Goal: Use online tool/utility: Use online tool/utility

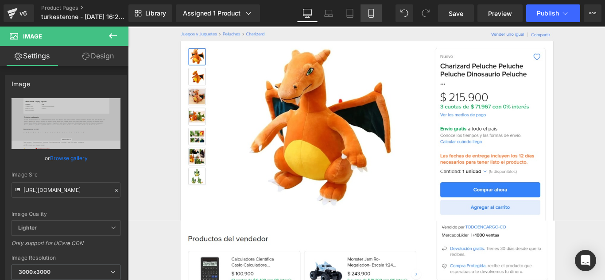
click at [369, 15] on icon at bounding box center [371, 13] width 9 height 9
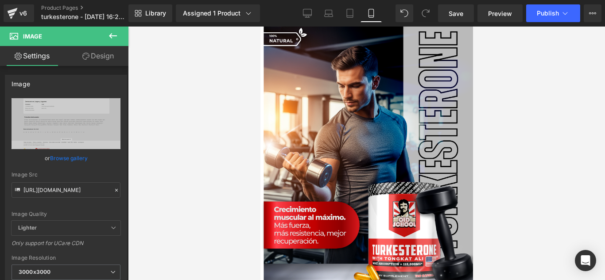
type input "100"
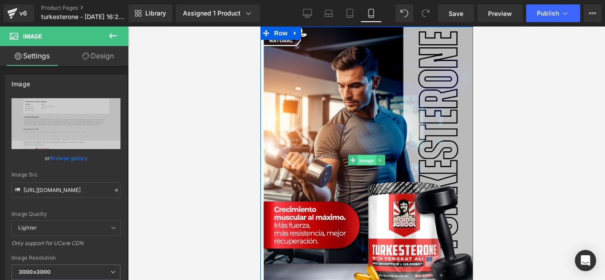
click at [361, 162] on span "Image" at bounding box center [366, 160] width 19 height 11
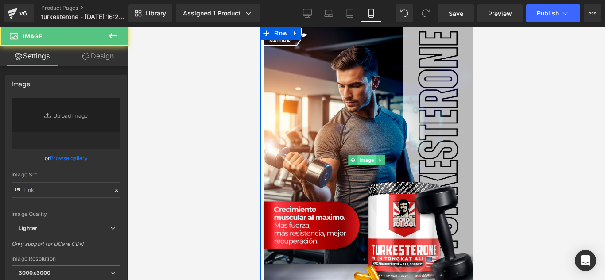
type input "[URL][DOMAIN_NAME]"
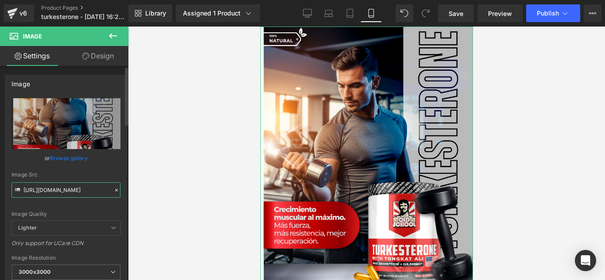
scroll to position [0, 20]
drag, startPoint x: 24, startPoint y: 190, endPoint x: 125, endPoint y: 194, distance: 101.1
click at [125, 194] on div "Image [URL][DOMAIN_NAME] Replace Image Upload image or Browse gallery Image Src…" at bounding box center [64, 175] width 128 height 218
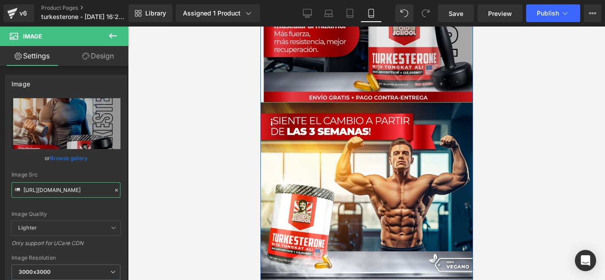
scroll to position [221, 0]
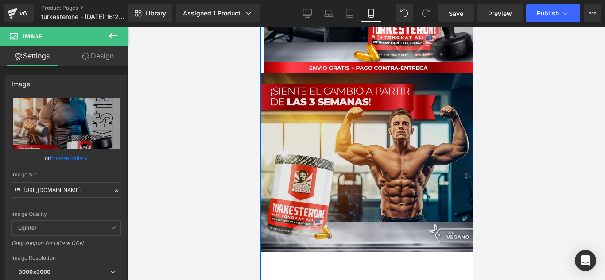
click at [365, 168] on img at bounding box center [366, 162] width 213 height 179
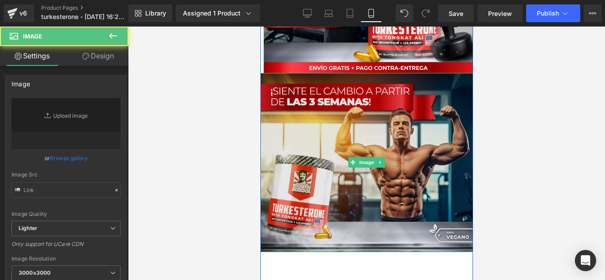
type input "[URL][DOMAIN_NAME]"
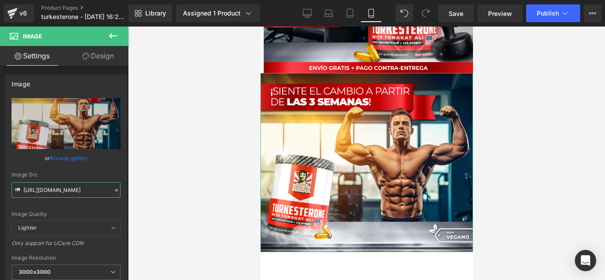
scroll to position [0, 29]
drag, startPoint x: 23, startPoint y: 189, endPoint x: 150, endPoint y: 190, distance: 126.2
click at [150, 190] on div "Image You are previewing how the will restyle your page. You can not edit Eleme…" at bounding box center [302, 147] width 605 height 295
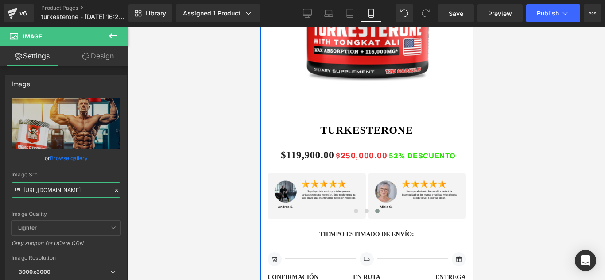
scroll to position [620, 0]
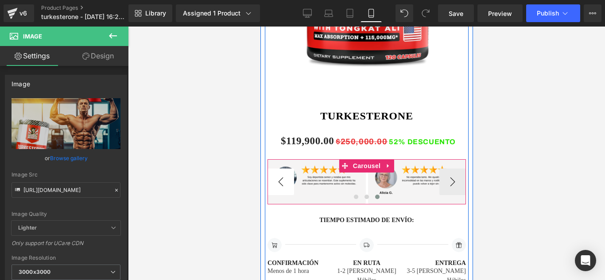
click at [276, 181] on button "‹" at bounding box center [280, 182] width 27 height 27
click at [282, 182] on button "‹" at bounding box center [280, 182] width 27 height 27
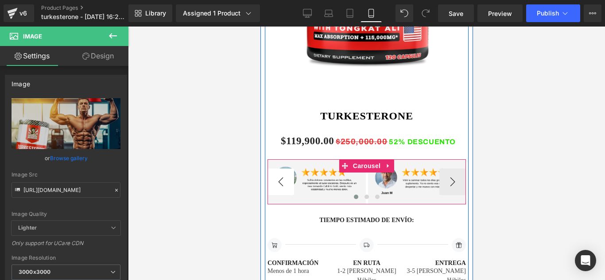
click at [282, 182] on button "‹" at bounding box center [280, 182] width 27 height 27
click at [312, 183] on span "Image" at bounding box center [316, 182] width 19 height 11
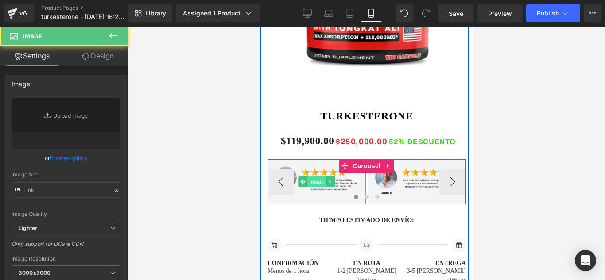
type input "[URL][DOMAIN_NAME]"
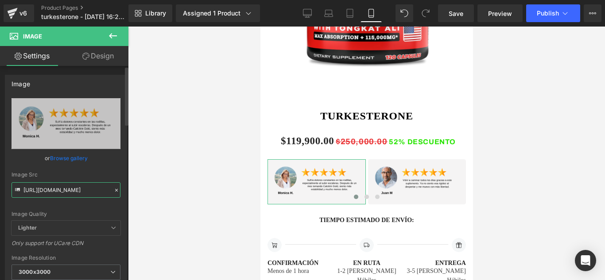
drag, startPoint x: 23, startPoint y: 190, endPoint x: 110, endPoint y: 190, distance: 86.4
click at [110, 190] on div "Image Src [URL][DOMAIN_NAME]" at bounding box center [66, 185] width 109 height 26
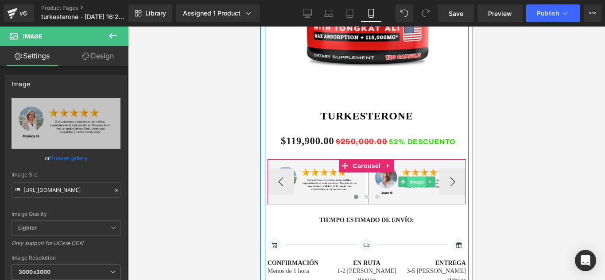
click at [418, 182] on span "Image" at bounding box center [416, 182] width 19 height 11
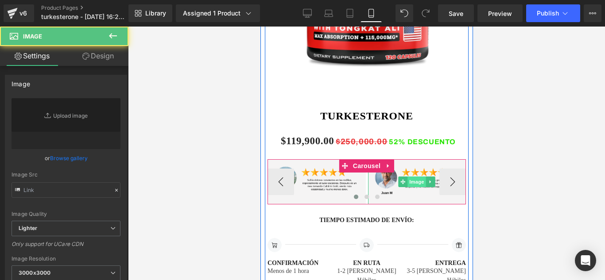
type input "[URL][DOMAIN_NAME]"
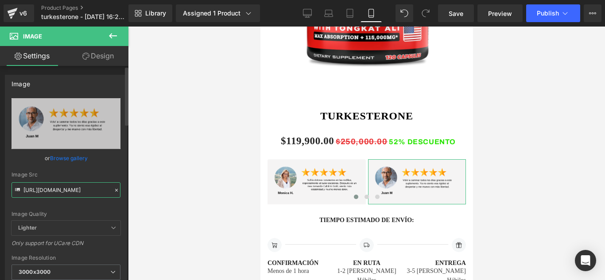
drag, startPoint x: 23, startPoint y: 190, endPoint x: 113, endPoint y: 192, distance: 89.5
click at [113, 192] on div "Image Src [URL][DOMAIN_NAME]" at bounding box center [66, 185] width 109 height 26
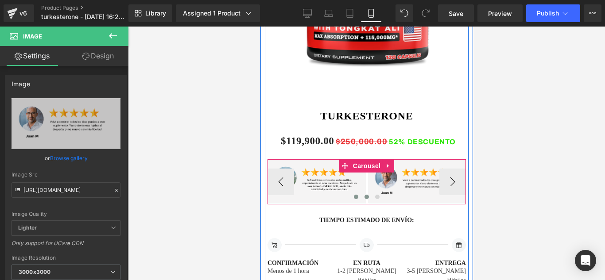
click at [364, 198] on span at bounding box center [366, 197] width 4 height 4
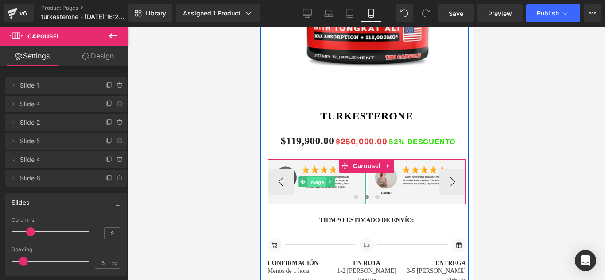
click at [318, 183] on span "Image" at bounding box center [316, 182] width 19 height 11
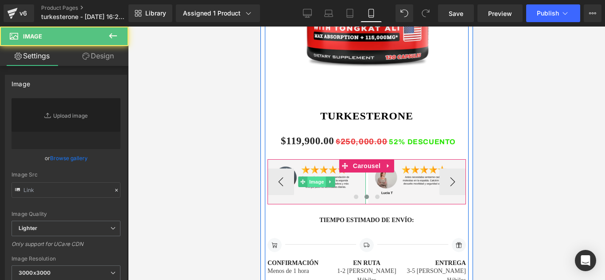
type input "[URL][DOMAIN_NAME]"
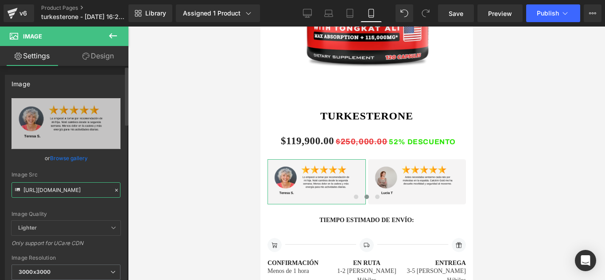
scroll to position [0, 1]
drag, startPoint x: 23, startPoint y: 190, endPoint x: 108, endPoint y: 191, distance: 84.6
click at [108, 191] on input "[URL][DOMAIN_NAME]" at bounding box center [66, 190] width 109 height 16
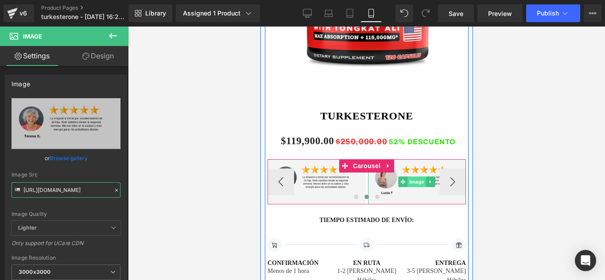
drag, startPoint x: 420, startPoint y: 181, endPoint x: 409, endPoint y: 182, distance: 11.1
click at [420, 181] on span "Image" at bounding box center [416, 182] width 19 height 11
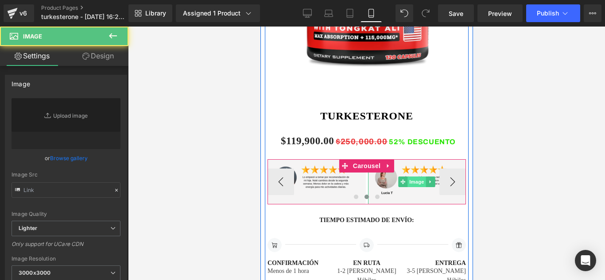
type input "[URL][DOMAIN_NAME]"
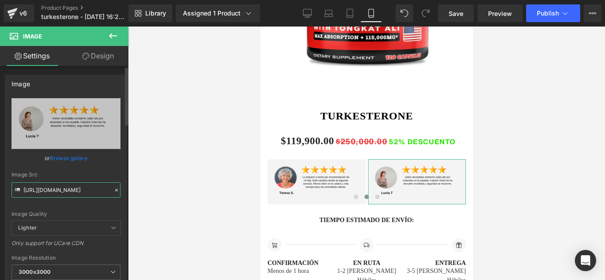
drag, startPoint x: 24, startPoint y: 190, endPoint x: 111, endPoint y: 193, distance: 86.4
click at [111, 193] on div "Image Src [URL][DOMAIN_NAME]" at bounding box center [66, 185] width 109 height 26
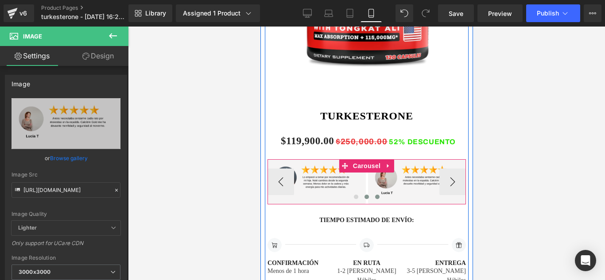
click at [375, 197] on span at bounding box center [377, 197] width 4 height 4
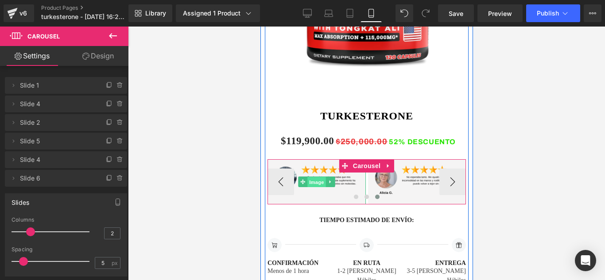
click at [312, 182] on span "Image" at bounding box center [316, 182] width 19 height 11
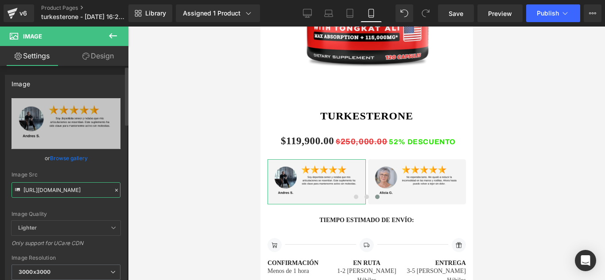
drag, startPoint x: 23, startPoint y: 189, endPoint x: 118, endPoint y: 191, distance: 95.2
click at [118, 191] on div "[URL][DOMAIN_NAME] Replace Image Upload image or Browse gallery Image Src [URL]…" at bounding box center [65, 212] width 121 height 229
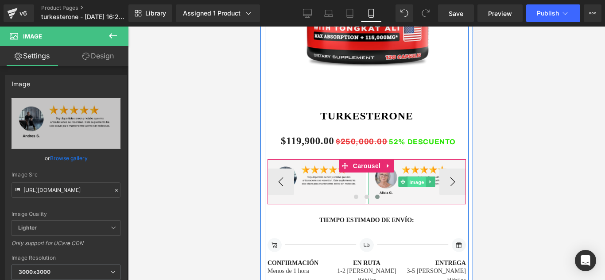
click at [419, 183] on span "Image" at bounding box center [416, 182] width 19 height 11
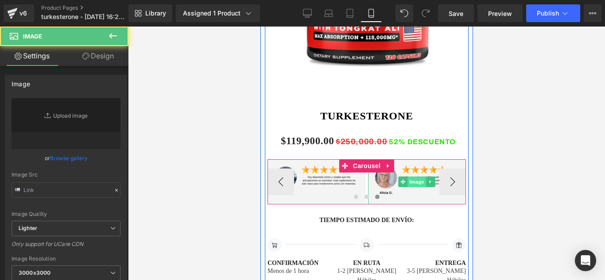
type input "[URL][DOMAIN_NAME]"
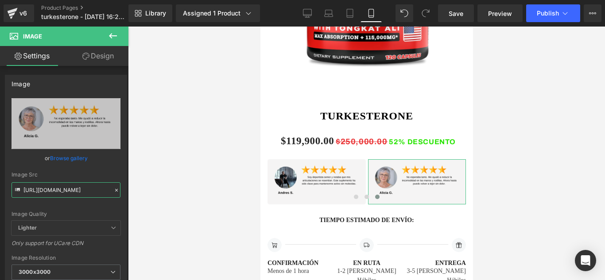
scroll to position [0, 5]
drag, startPoint x: 23, startPoint y: 190, endPoint x: 145, endPoint y: 191, distance: 121.4
click at [145, 191] on div "Image You are previewing how the will restyle your page. You can not edit Eleme…" at bounding box center [302, 147] width 605 height 295
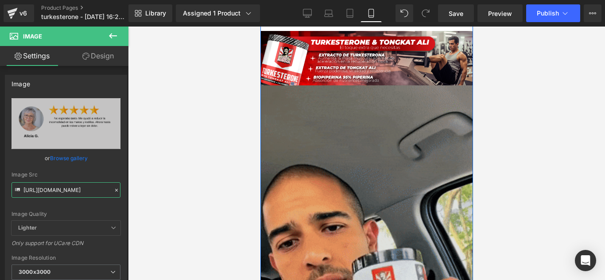
scroll to position [886, 0]
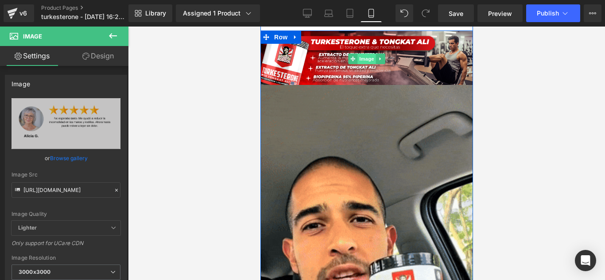
click at [362, 54] on span "Image" at bounding box center [366, 59] width 19 height 11
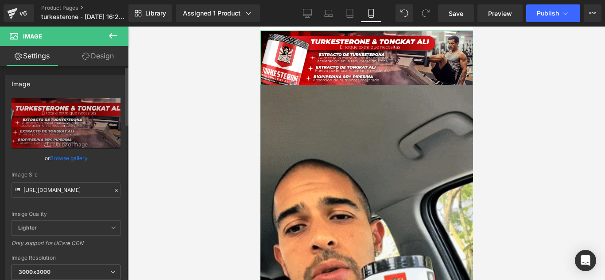
click at [22, 191] on icon at bounding box center [18, 191] width 10 height 10
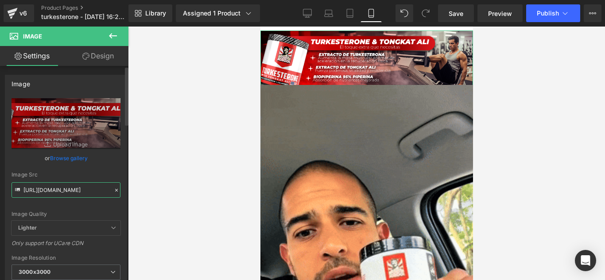
scroll to position [0, 20]
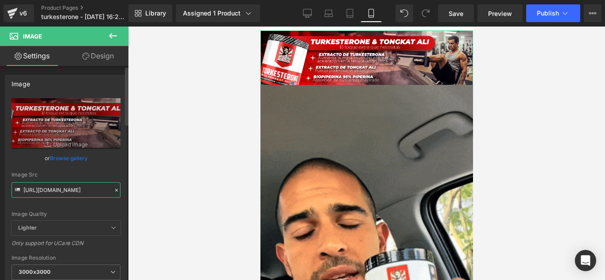
drag, startPoint x: 23, startPoint y: 189, endPoint x: 114, endPoint y: 192, distance: 90.4
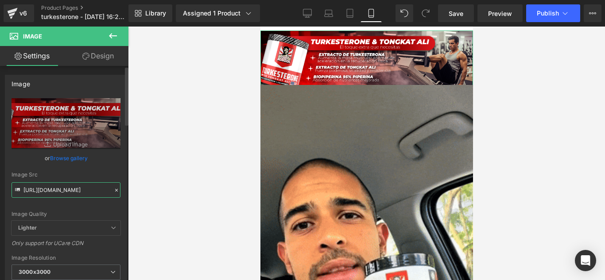
click at [114, 192] on div "Image Src [URL][DOMAIN_NAME]" at bounding box center [66, 185] width 109 height 26
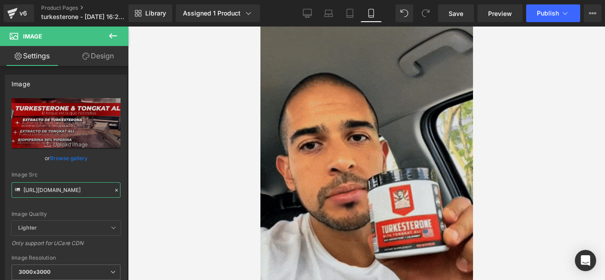
scroll to position [974, 0]
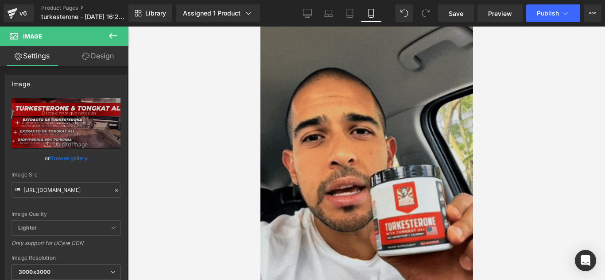
click at [360, 141] on img at bounding box center [366, 185] width 213 height 378
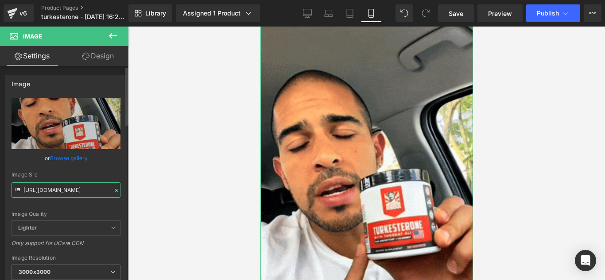
scroll to position [0, 447]
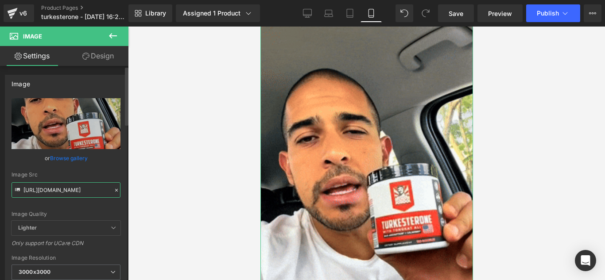
drag, startPoint x: 23, startPoint y: 191, endPoint x: 107, endPoint y: 193, distance: 83.3
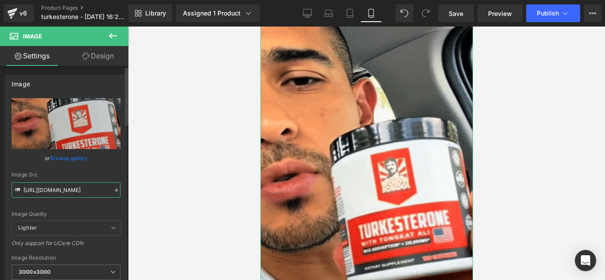
click at [107, 193] on input "[URL][DOMAIN_NAME]" at bounding box center [66, 190] width 109 height 16
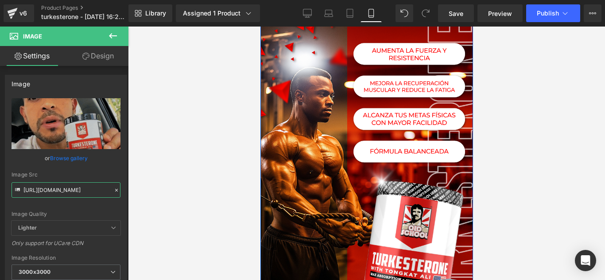
scroll to position [1329, 0]
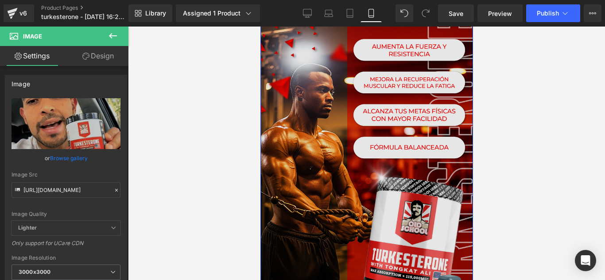
click at [362, 146] on img at bounding box center [366, 170] width 213 height 305
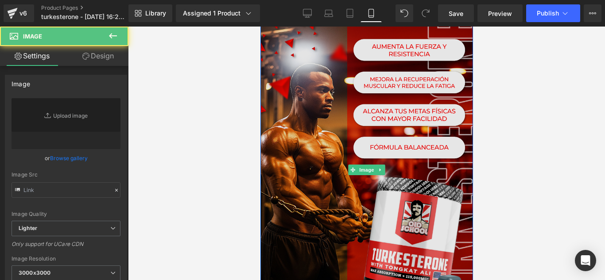
type input "[URL][DOMAIN_NAME]"
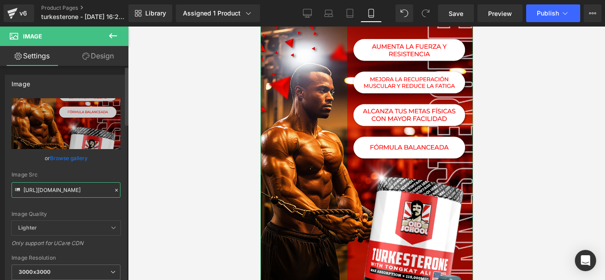
scroll to position [0, 25]
drag, startPoint x: 23, startPoint y: 190, endPoint x: 124, endPoint y: 193, distance: 101.9
click at [124, 193] on div "Image [URL][DOMAIN_NAME] Replace Image Upload image or Browse gallery Image Src…" at bounding box center [66, 198] width 132 height 260
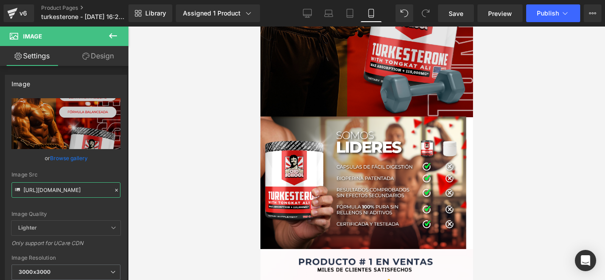
scroll to position [1550, 0]
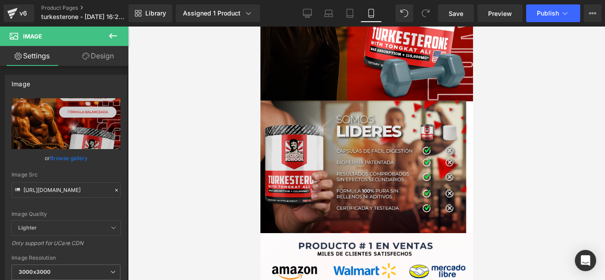
click at [362, 159] on div "Image" at bounding box center [366, 167] width 213 height 147
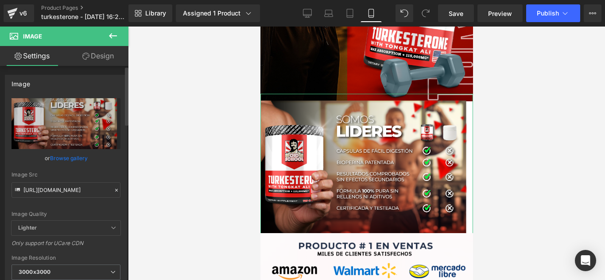
click at [22, 190] on icon at bounding box center [18, 191] width 10 height 10
drag, startPoint x: 24, startPoint y: 190, endPoint x: 106, endPoint y: 190, distance: 81.9
click at [106, 190] on input "[URL][DOMAIN_NAME]" at bounding box center [66, 190] width 109 height 16
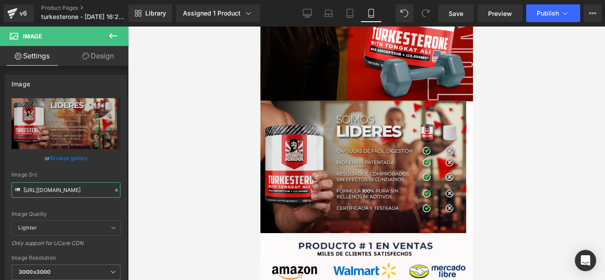
scroll to position [0, 0]
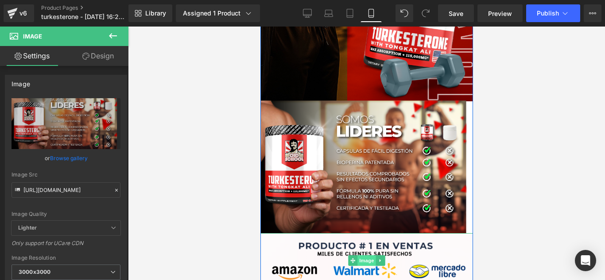
click at [364, 256] on span "Image" at bounding box center [366, 261] width 19 height 11
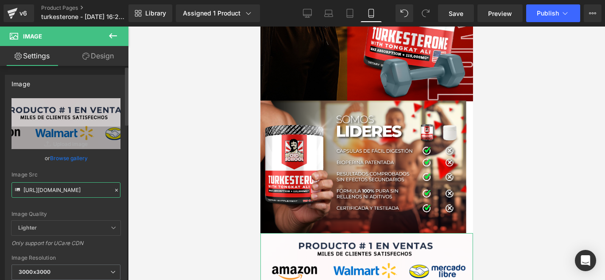
scroll to position [0, 28]
drag, startPoint x: 23, startPoint y: 191, endPoint x: 128, endPoint y: 192, distance: 105.0
click at [128, 192] on div "Image [URL][DOMAIN_NAME] Replace Image Upload image or Browse gallery Image Src…" at bounding box center [64, 175] width 128 height 218
paste input "1JpvH2Cy/Pieza-7-3x"
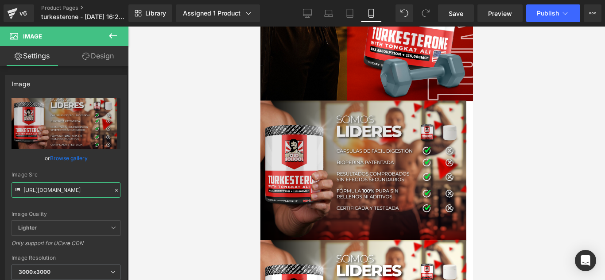
scroll to position [0, 0]
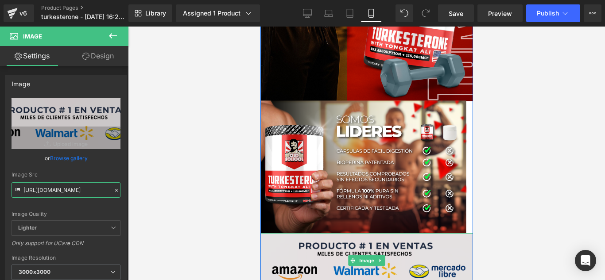
type input "[URL][DOMAIN_NAME]"
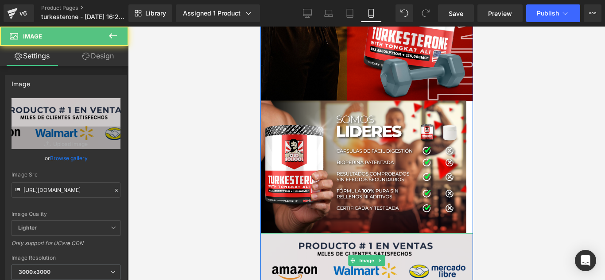
click at [367, 259] on img at bounding box center [366, 260] width 213 height 55
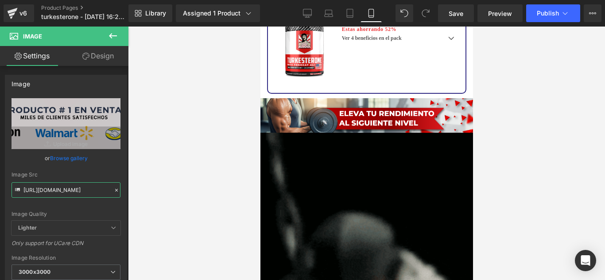
scroll to position [1904, 0]
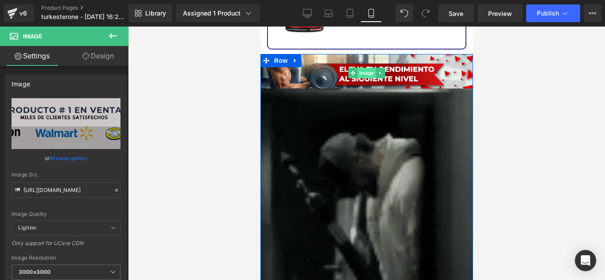
click at [365, 68] on span "Image" at bounding box center [366, 73] width 19 height 11
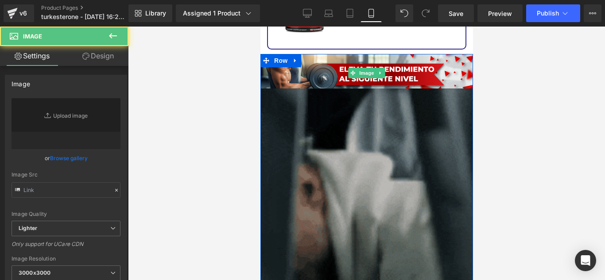
type input "[URL][DOMAIN_NAME]"
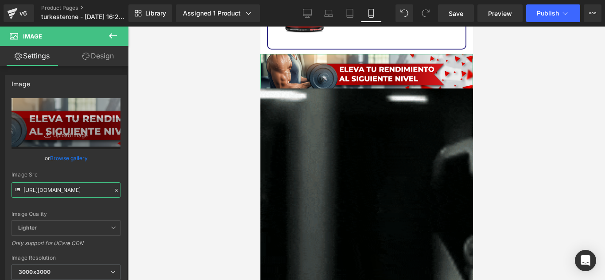
scroll to position [0, 23]
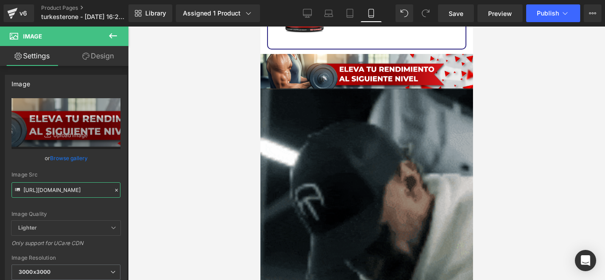
drag, startPoint x: 23, startPoint y: 190, endPoint x: 133, endPoint y: 194, distance: 109.4
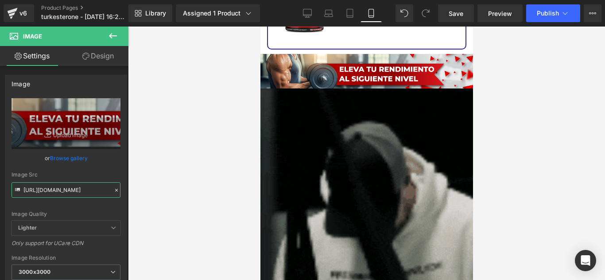
click at [133, 194] on div "Image You are previewing how the will restyle your page. You can not edit Eleme…" at bounding box center [302, 147] width 605 height 295
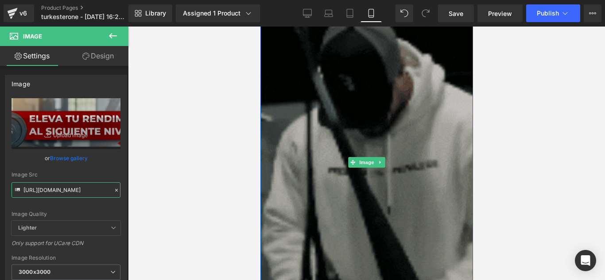
scroll to position [2037, 0]
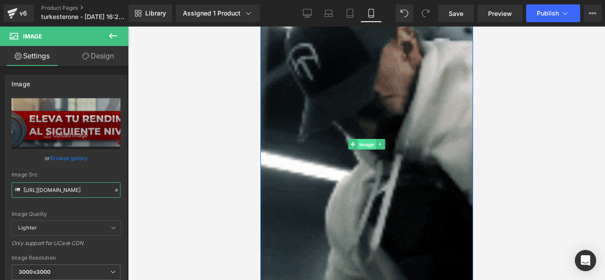
drag, startPoint x: 361, startPoint y: 131, endPoint x: 516, endPoint y: 201, distance: 169.7
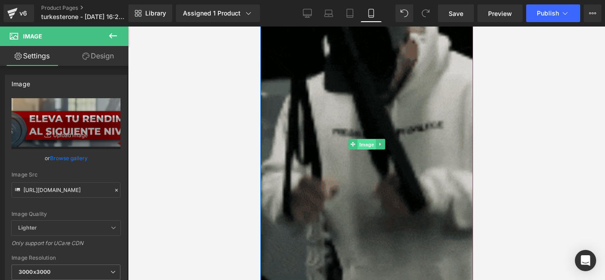
click at [361, 140] on span "Image" at bounding box center [366, 145] width 19 height 11
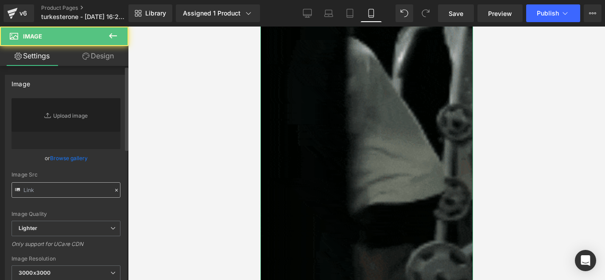
type input "[URL][DOMAIN_NAME]"
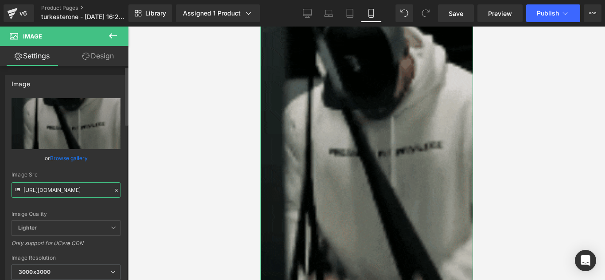
scroll to position [0, 450]
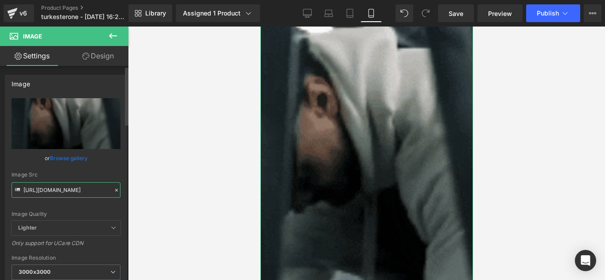
drag, startPoint x: 23, startPoint y: 190, endPoint x: 113, endPoint y: 190, distance: 90.3
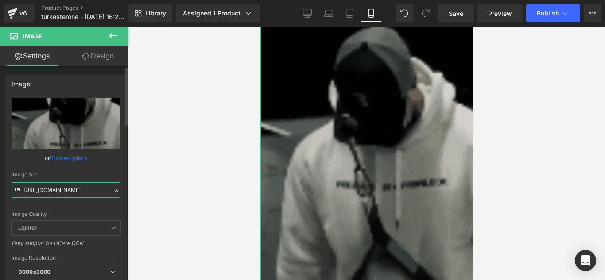
click at [113, 190] on div "Image Src [URL][DOMAIN_NAME]" at bounding box center [66, 185] width 109 height 26
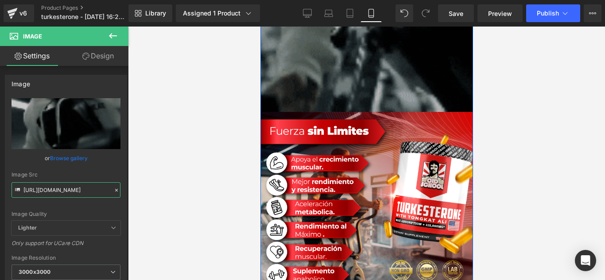
scroll to position [2391, 0]
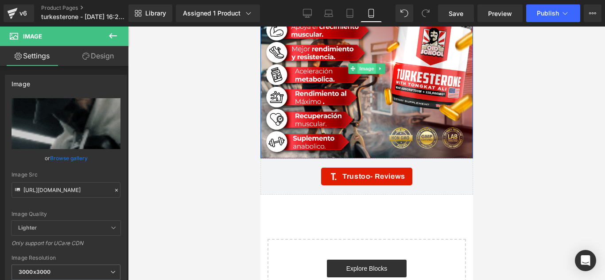
click at [367, 63] on span "Image" at bounding box center [366, 68] width 19 height 11
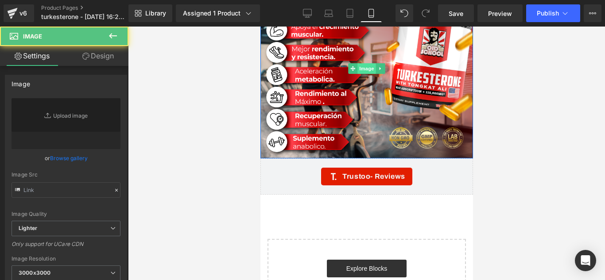
type input "[URL][DOMAIN_NAME]"
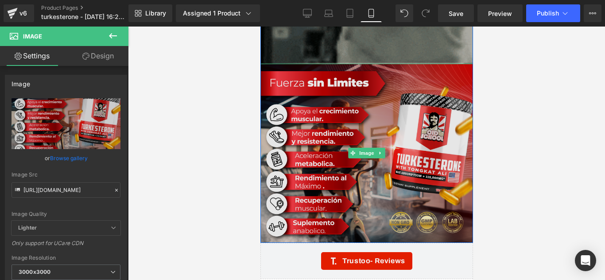
scroll to position [2303, 0]
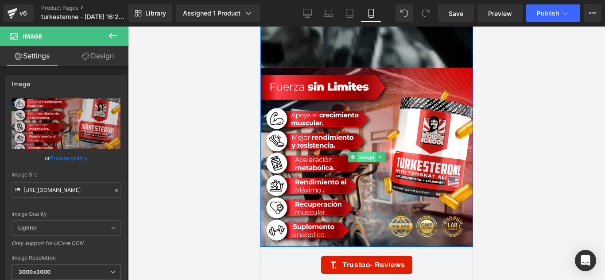
click at [359, 152] on span "Image" at bounding box center [366, 157] width 19 height 11
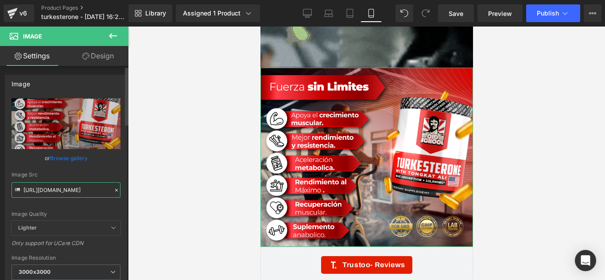
scroll to position [0, 22]
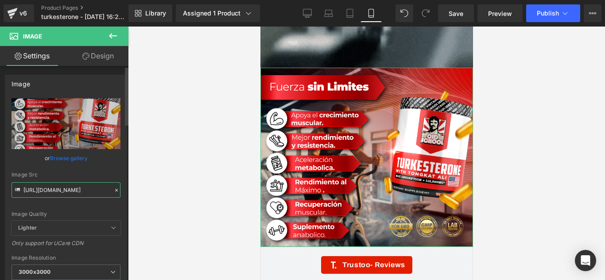
drag, startPoint x: 23, startPoint y: 190, endPoint x: 123, endPoint y: 198, distance: 99.9
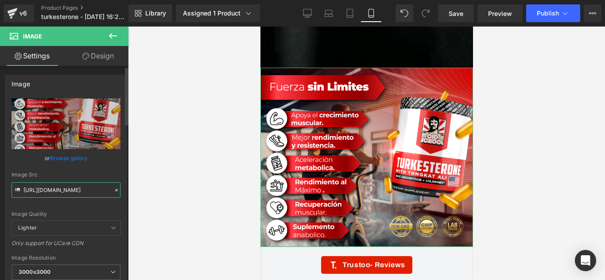
click at [123, 198] on div "[URL][DOMAIN_NAME] Replace Image Upload image or Browse gallery Image Src [URL]…" at bounding box center [65, 212] width 121 height 229
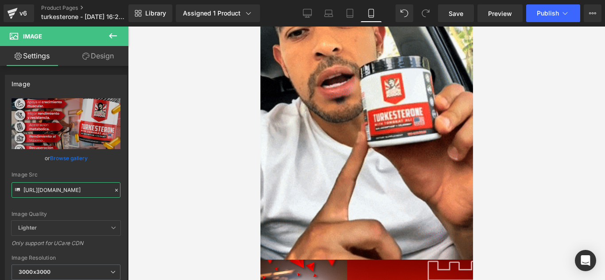
scroll to position [1063, 0]
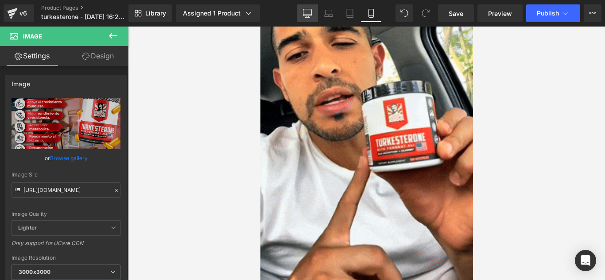
click at [306, 14] on icon at bounding box center [307, 13] width 9 height 9
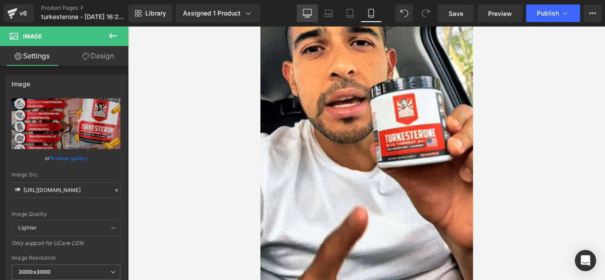
type input "auto"
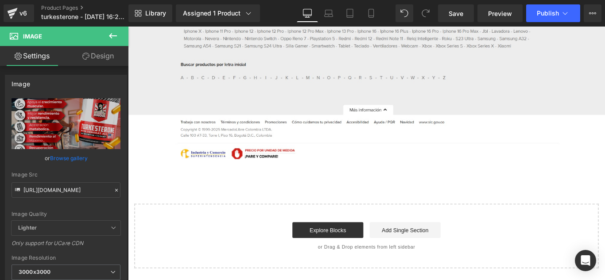
scroll to position [0, 0]
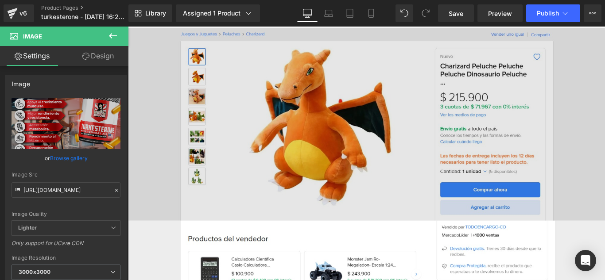
click at [377, 145] on img at bounding box center [396, 136] width 536 height 217
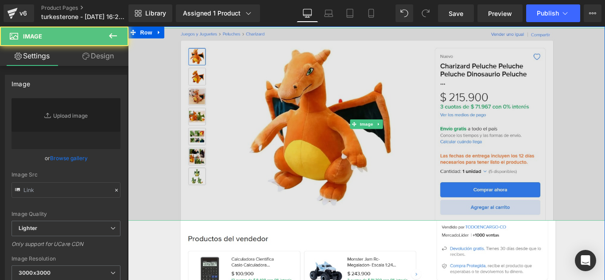
type input "[URL][DOMAIN_NAME]"
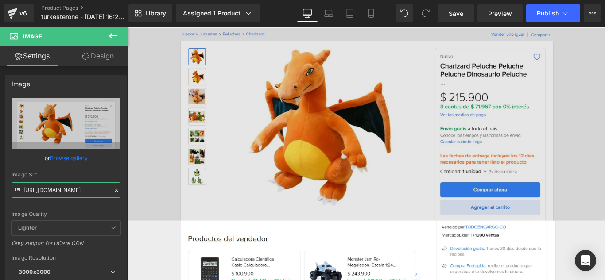
scroll to position [0, 114]
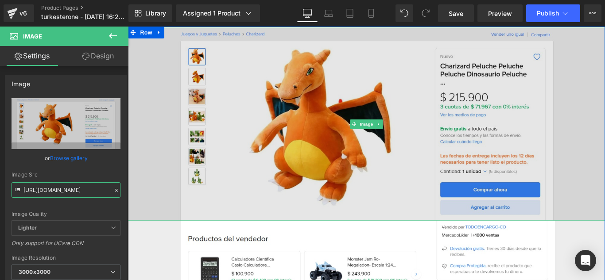
drag, startPoint x: 151, startPoint y: 217, endPoint x: 254, endPoint y: 219, distance: 102.8
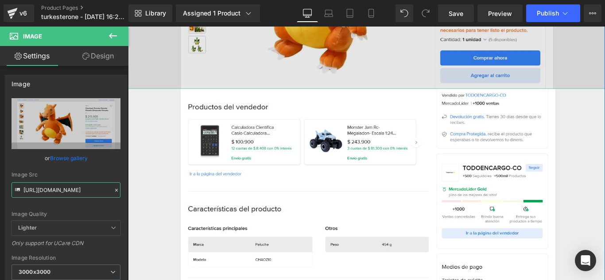
scroll to position [177, 0]
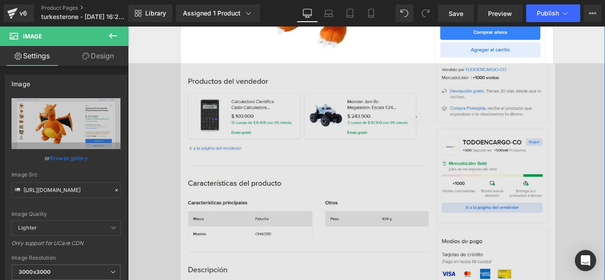
click at [368, 168] on img at bounding box center [396, 205] width 536 height 275
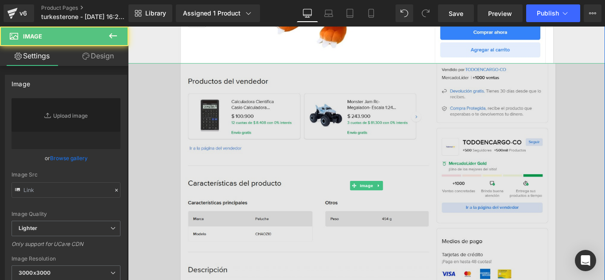
type input "[URL][DOMAIN_NAME]"
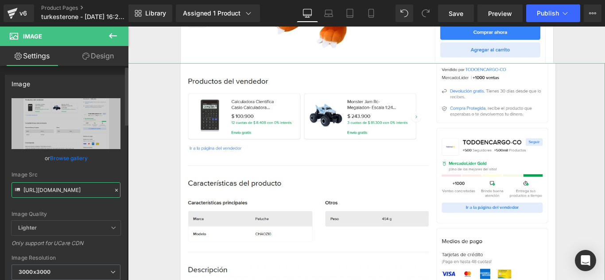
scroll to position [0, 114]
drag, startPoint x: 24, startPoint y: 188, endPoint x: 119, endPoint y: 189, distance: 94.8
click at [119, 189] on div "[URL][DOMAIN_NAME] Replace Image Upload image or Browse gallery Image Src [URL]…" at bounding box center [65, 212] width 121 height 229
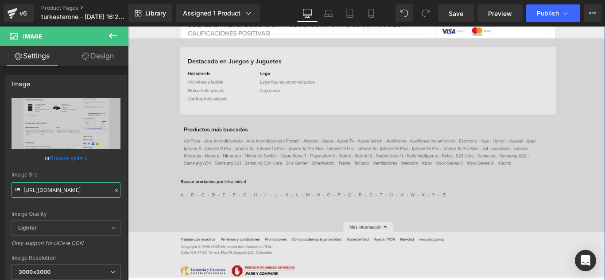
scroll to position [487, 0]
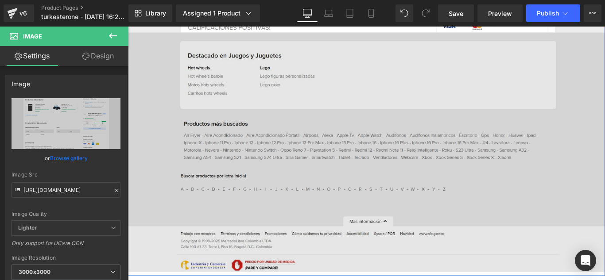
click at [388, 148] on img at bounding box center [396, 167] width 536 height 269
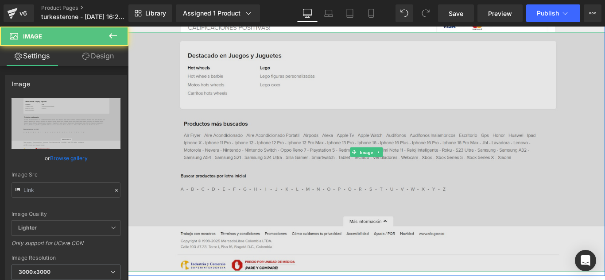
type input "[URL][DOMAIN_NAME]"
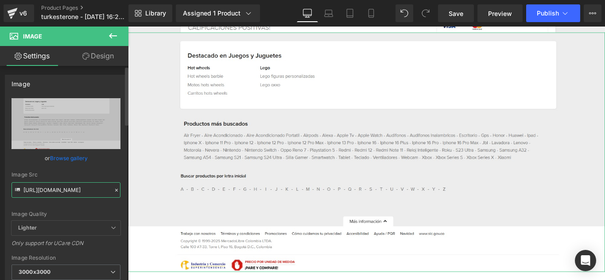
scroll to position [0, 115]
drag, startPoint x: 24, startPoint y: 192, endPoint x: 122, endPoint y: 194, distance: 98.3
click at [122, 194] on div "[URL][DOMAIN_NAME] Replace Image Upload image or Browse gallery Image Src [URL]…" at bounding box center [65, 212] width 121 height 229
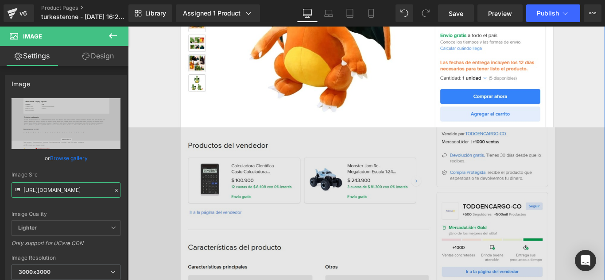
scroll to position [0, 0]
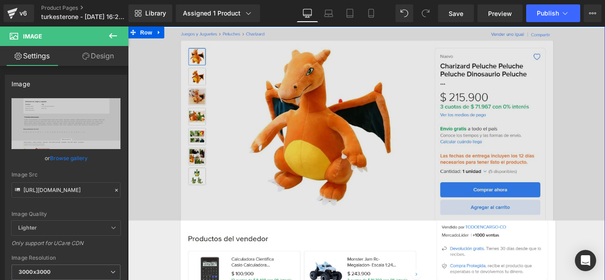
click at [405, 127] on img at bounding box center [396, 136] width 536 height 217
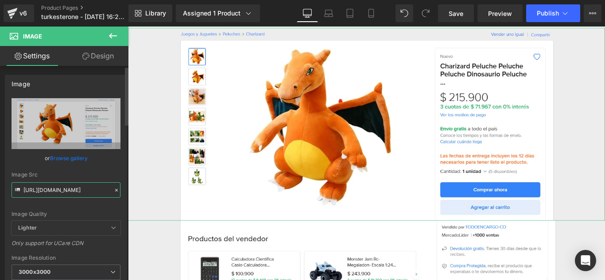
scroll to position [0, 114]
drag, startPoint x: 23, startPoint y: 190, endPoint x: 108, endPoint y: 193, distance: 84.6
click at [108, 193] on input "[URL][DOMAIN_NAME]" at bounding box center [66, 190] width 109 height 16
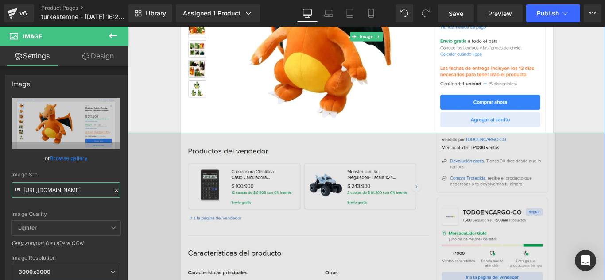
scroll to position [133, 0]
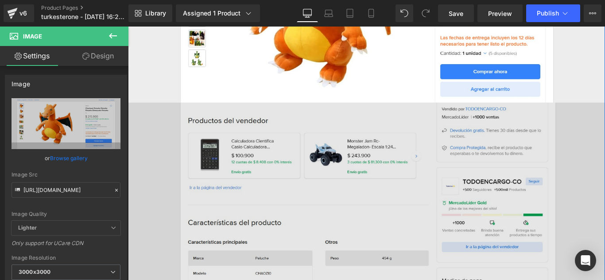
click at [362, 185] on img at bounding box center [396, 249] width 536 height 275
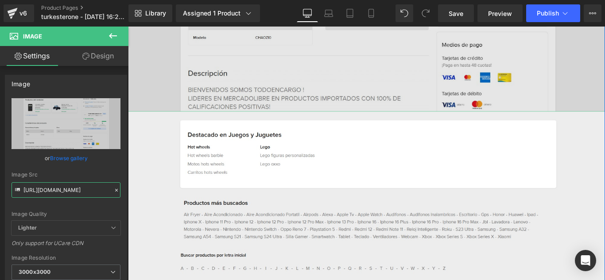
scroll to position [399, 0]
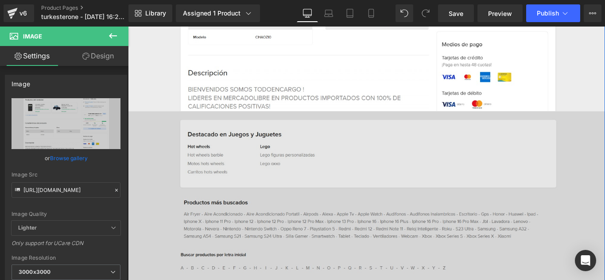
click at [344, 191] on img at bounding box center [396, 256] width 536 height 269
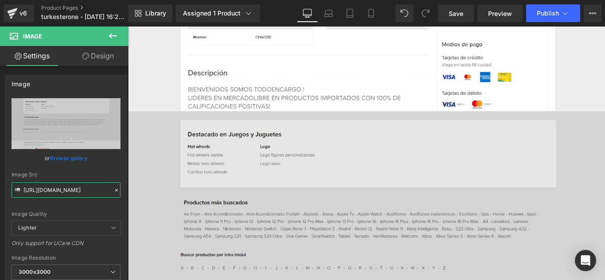
scroll to position [0, 115]
drag, startPoint x: 151, startPoint y: 216, endPoint x: 159, endPoint y: 222, distance: 9.8
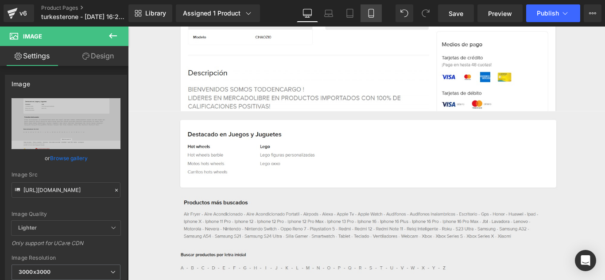
click at [376, 13] on icon at bounding box center [371, 13] width 9 height 9
type input "100"
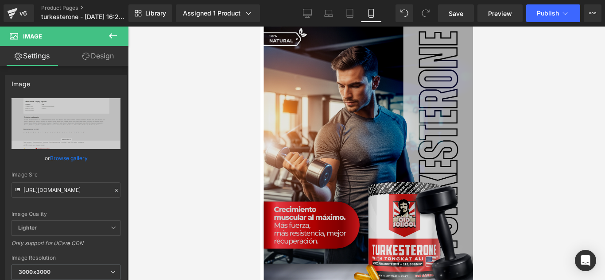
click at [360, 155] on img at bounding box center [366, 161] width 213 height 268
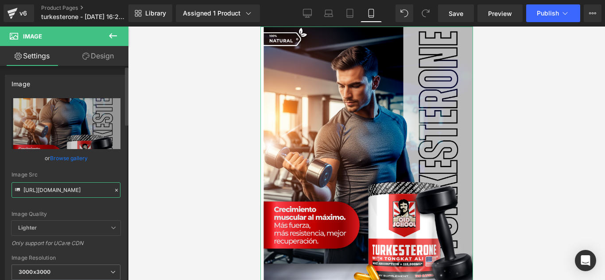
scroll to position [0, 20]
drag, startPoint x: 23, startPoint y: 190, endPoint x: 115, endPoint y: 195, distance: 91.4
click at [115, 195] on div "Image Src [URL][DOMAIN_NAME]" at bounding box center [66, 185] width 109 height 26
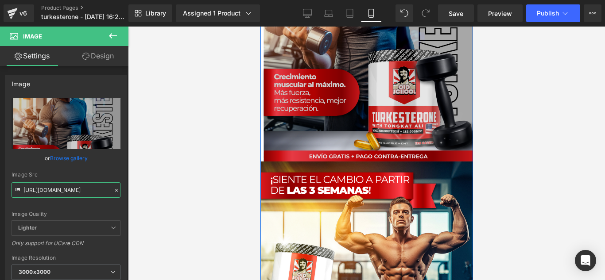
scroll to position [221, 0]
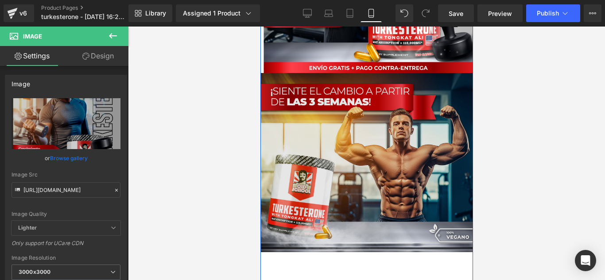
click at [346, 163] on div "Image" at bounding box center [366, 162] width 213 height 179
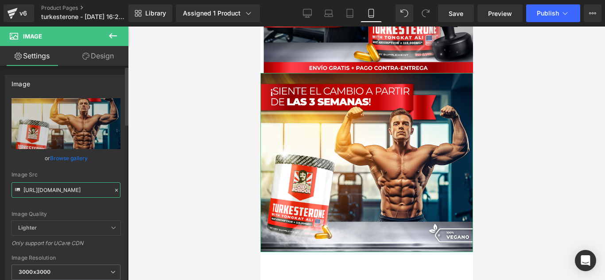
scroll to position [0, 29]
drag, startPoint x: 23, startPoint y: 189, endPoint x: 116, endPoint y: 191, distance: 93.5
click at [116, 191] on div "Image Src [URL][DOMAIN_NAME]" at bounding box center [66, 185] width 109 height 26
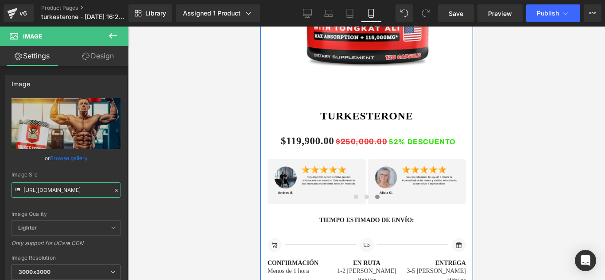
scroll to position [664, 0]
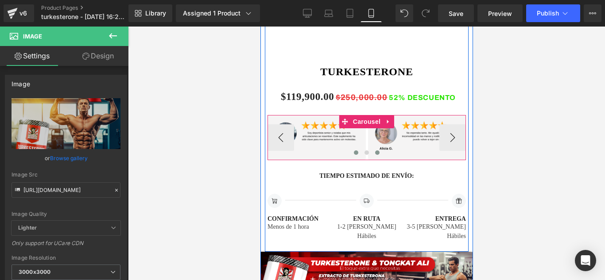
click at [354, 155] on button at bounding box center [355, 152] width 11 height 9
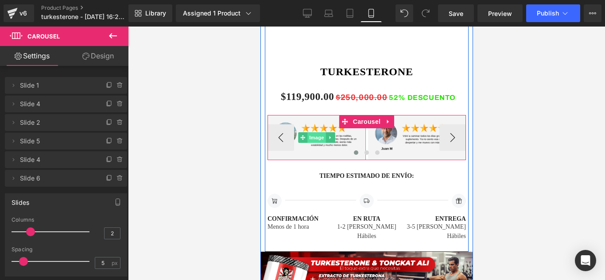
click at [311, 137] on span "Image" at bounding box center [316, 137] width 19 height 11
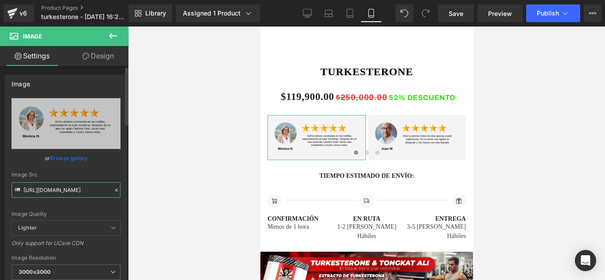
drag, startPoint x: 23, startPoint y: 190, endPoint x: 119, endPoint y: 190, distance: 96.5
click at [119, 190] on div "[URL][DOMAIN_NAME] Replace Image Upload image or Browse gallery Image Src [URL]…" at bounding box center [65, 212] width 121 height 229
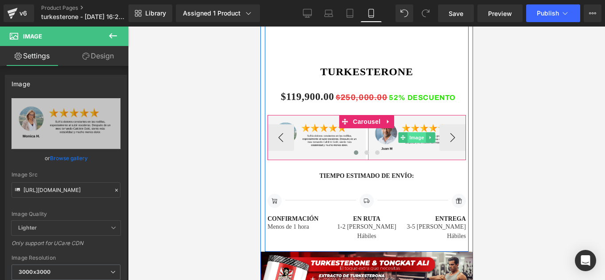
click at [410, 138] on span "Image" at bounding box center [416, 137] width 19 height 11
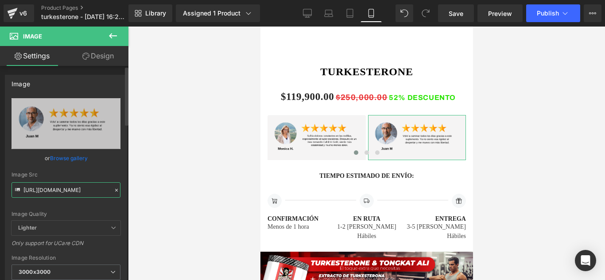
drag, startPoint x: 23, startPoint y: 190, endPoint x: 118, endPoint y: 189, distance: 95.7
click at [118, 189] on div "[URL][DOMAIN_NAME] Replace Image Upload image or Browse gallery Image Src [URL]…" at bounding box center [65, 212] width 121 height 229
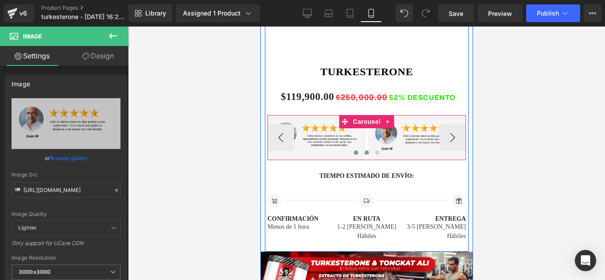
click at [364, 152] on span at bounding box center [366, 153] width 4 height 4
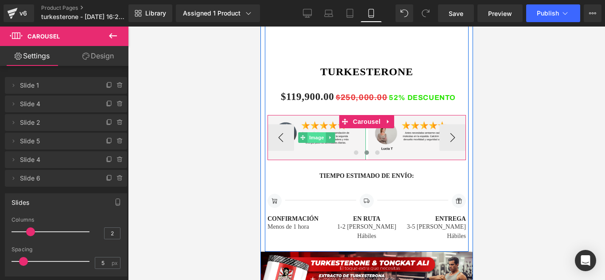
click at [312, 140] on span "Image" at bounding box center [316, 137] width 19 height 11
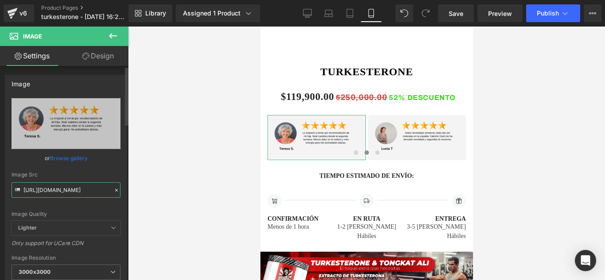
scroll to position [0, 1]
drag, startPoint x: 23, startPoint y: 189, endPoint x: 110, endPoint y: 191, distance: 86.8
click at [110, 191] on div "Image Src [URL][DOMAIN_NAME]" at bounding box center [66, 185] width 109 height 26
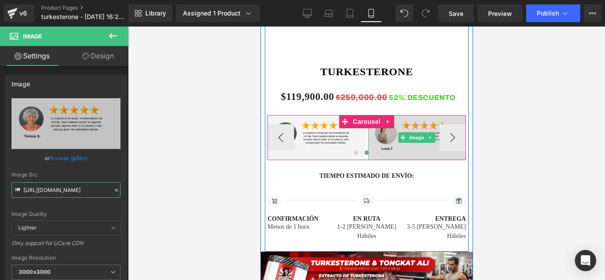
drag, startPoint x: 297, startPoint y: 177, endPoint x: 391, endPoint y: 145, distance: 100.0
click at [411, 138] on span "Image" at bounding box center [416, 137] width 19 height 11
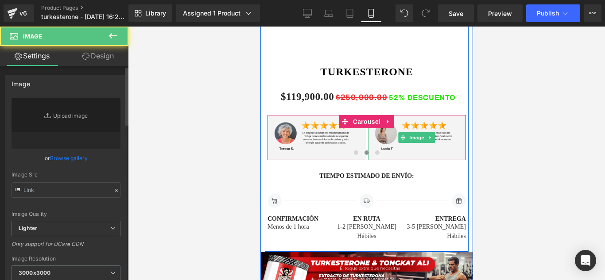
type input "[URL][DOMAIN_NAME]"
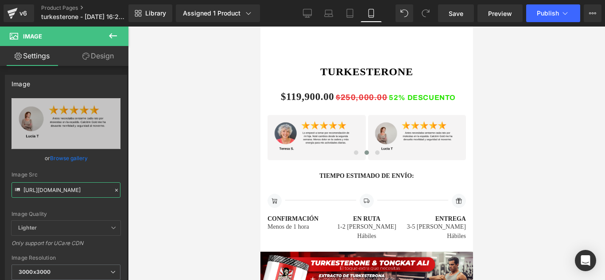
drag, startPoint x: 23, startPoint y: 189, endPoint x: 129, endPoint y: 190, distance: 106.3
click at [129, 190] on div "Image You are previewing how the will restyle your page. You can not edit Eleme…" at bounding box center [302, 147] width 605 height 295
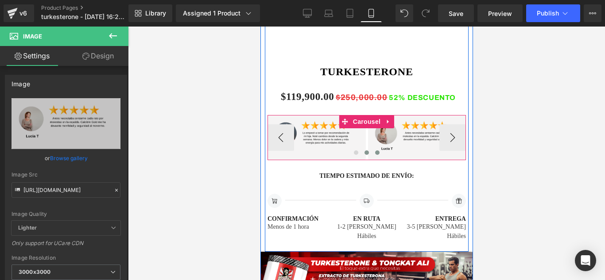
click at [375, 155] on span at bounding box center [377, 153] width 4 height 4
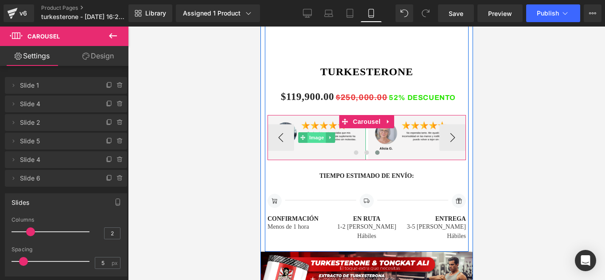
click at [315, 136] on span "Image" at bounding box center [316, 137] width 19 height 11
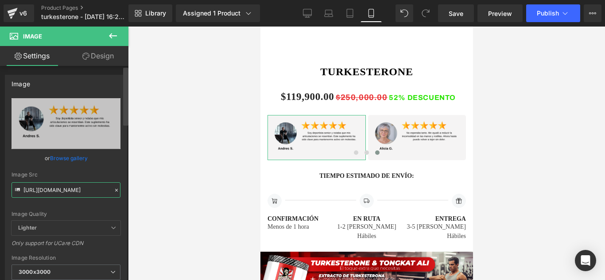
drag, startPoint x: 23, startPoint y: 190, endPoint x: 127, endPoint y: 193, distance: 103.2
click at [127, 193] on div "Image [URL][DOMAIN_NAME] Replace Image Upload image or Browse gallery Image Src…" at bounding box center [64, 175] width 128 height 218
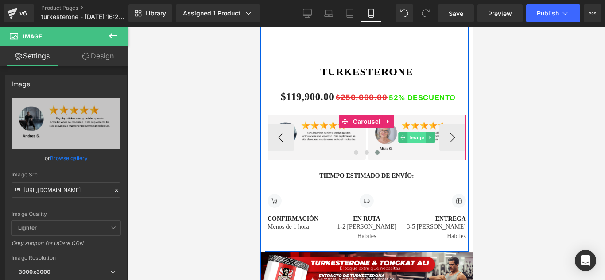
click at [413, 138] on span "Image" at bounding box center [416, 137] width 19 height 11
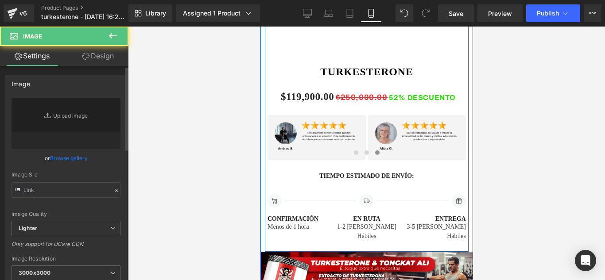
type input "[URL][DOMAIN_NAME]"
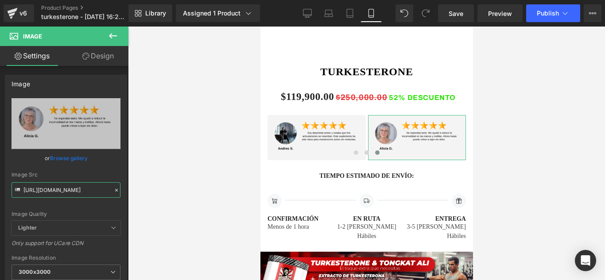
scroll to position [0, 5]
drag, startPoint x: 23, startPoint y: 190, endPoint x: 141, endPoint y: 191, distance: 118.3
click at [141, 191] on div "Image You are previewing how the will restyle your page. You can not edit Eleme…" at bounding box center [302, 147] width 605 height 295
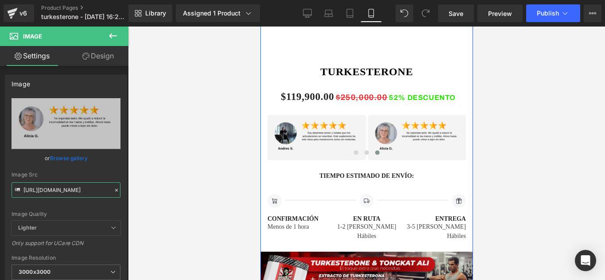
scroll to position [753, 0]
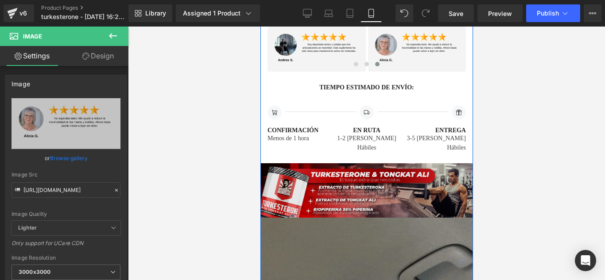
click at [363, 185] on div "Image" at bounding box center [366, 191] width 213 height 56
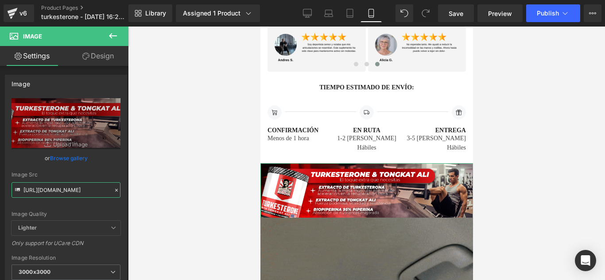
scroll to position [0, 20]
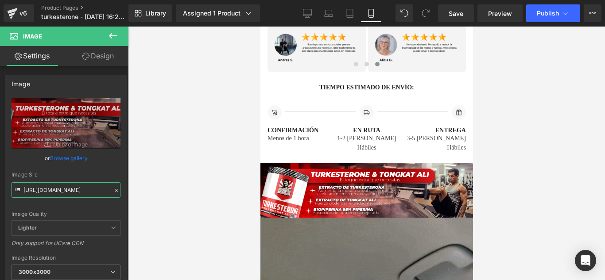
drag, startPoint x: 23, startPoint y: 189, endPoint x: 147, endPoint y: 198, distance: 123.4
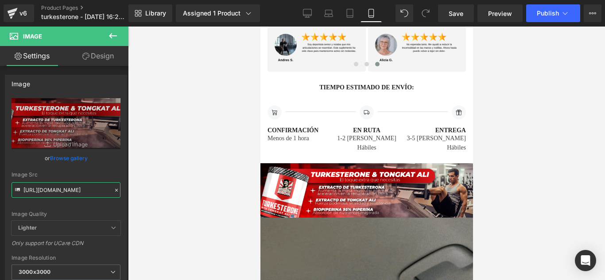
click at [147, 198] on div "Image You are previewing how the will restyle your page. You can not edit Eleme…" at bounding box center [302, 147] width 605 height 295
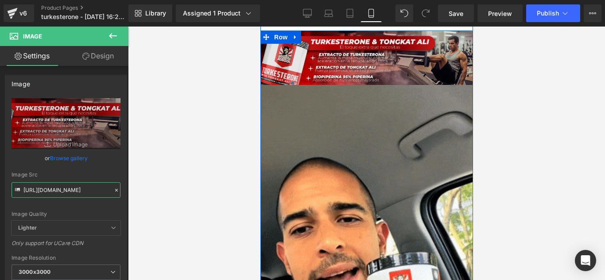
scroll to position [974, 0]
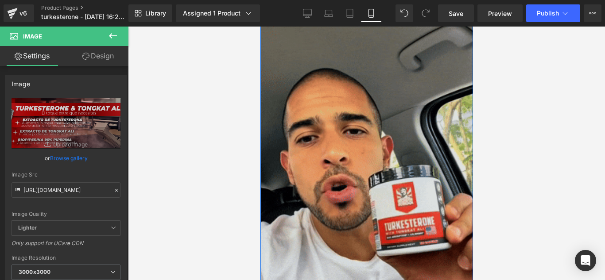
click at [368, 168] on img at bounding box center [366, 185] width 213 height 378
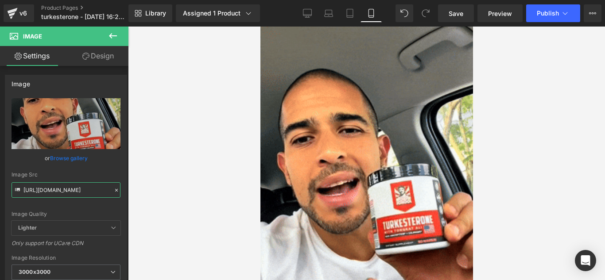
scroll to position [0, 447]
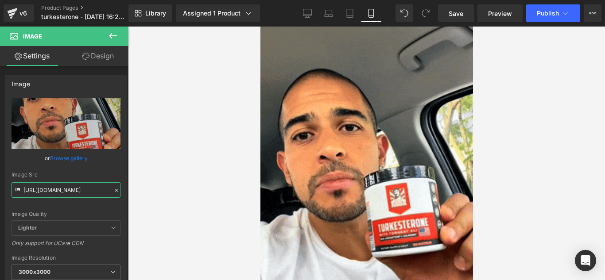
drag, startPoint x: 23, startPoint y: 189, endPoint x: 139, endPoint y: 192, distance: 116.1
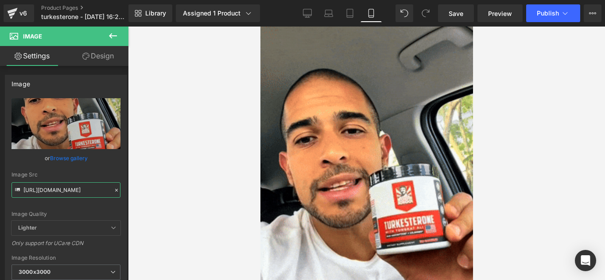
click at [139, 192] on div "Image You are previewing how the will restyle your page. You can not edit Eleme…" at bounding box center [302, 147] width 605 height 295
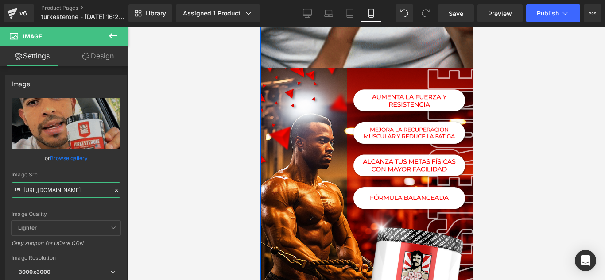
scroll to position [1329, 0]
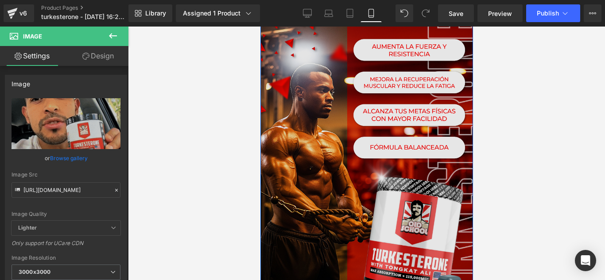
click at [353, 152] on img at bounding box center [366, 170] width 213 height 305
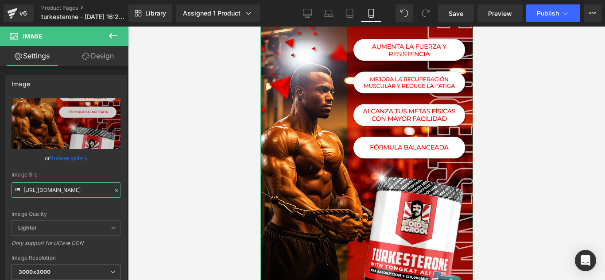
scroll to position [0, 25]
drag, startPoint x: 23, startPoint y: 190, endPoint x: 136, endPoint y: 191, distance: 112.9
click at [136, 191] on div "Image You are previewing how the will restyle your page. You can not edit Eleme…" at bounding box center [302, 147] width 605 height 295
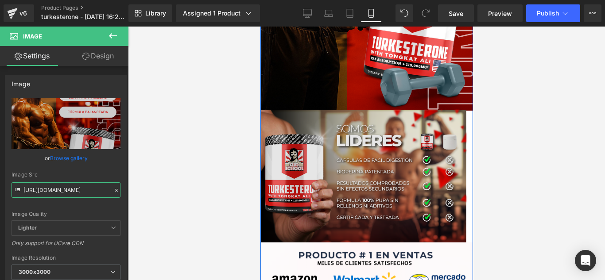
scroll to position [1594, 0]
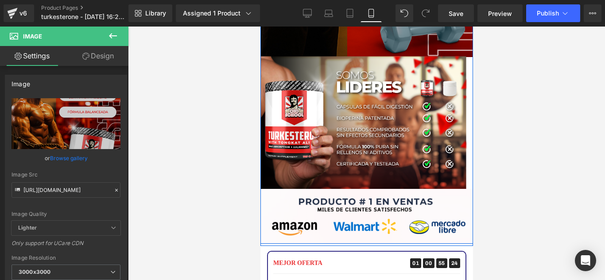
click at [363, 109] on div "Image" at bounding box center [366, 123] width 213 height 147
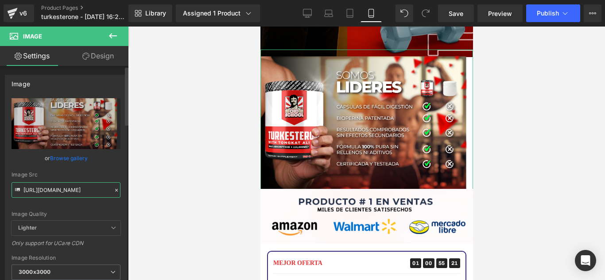
scroll to position [0, 23]
drag, startPoint x: 23, startPoint y: 190, endPoint x: 108, endPoint y: 191, distance: 84.6
click at [108, 191] on input "[URL][DOMAIN_NAME]" at bounding box center [66, 190] width 109 height 16
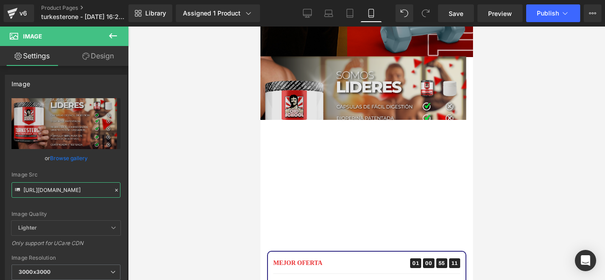
scroll to position [0, 0]
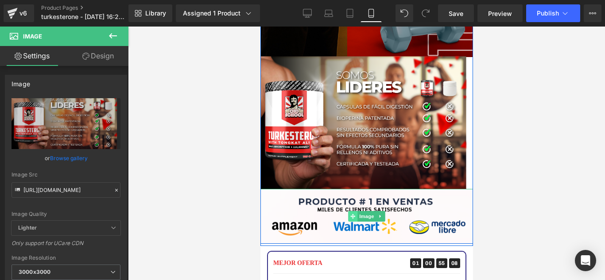
click at [359, 211] on span "Image" at bounding box center [366, 216] width 19 height 11
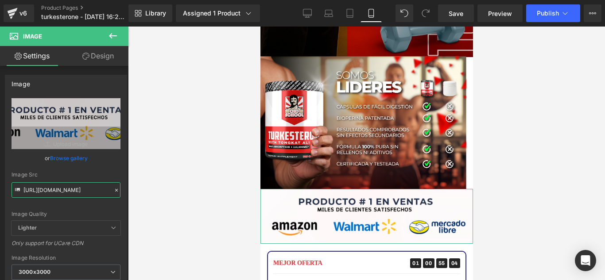
scroll to position [0, 28]
drag, startPoint x: 23, startPoint y: 189, endPoint x: 139, endPoint y: 191, distance: 116.1
click at [139, 191] on div "Image You are previewing how the will restyle your page. You can not edit Eleme…" at bounding box center [302, 147] width 605 height 295
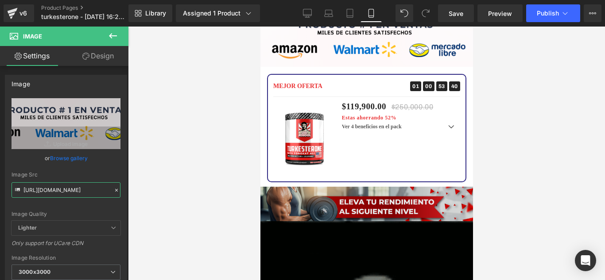
scroll to position [1904, 0]
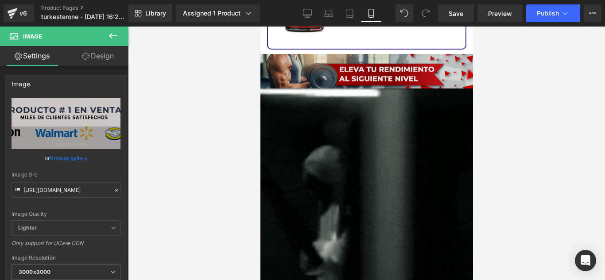
click at [352, 57] on div "Image" at bounding box center [366, 73] width 213 height 38
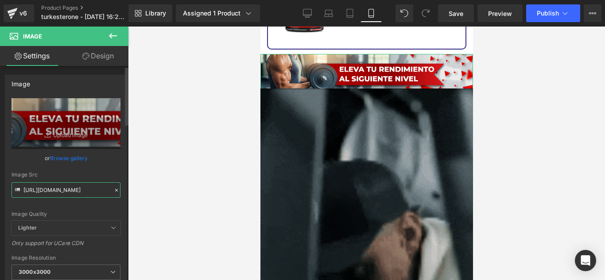
scroll to position [0, 23]
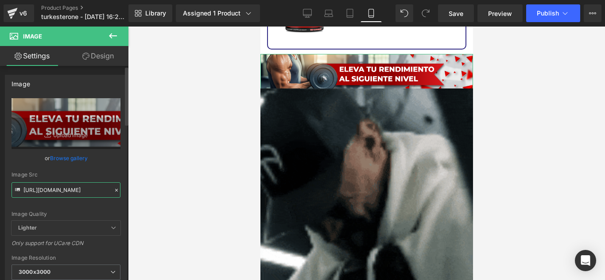
drag, startPoint x: 24, startPoint y: 190, endPoint x: 113, endPoint y: 191, distance: 89.5
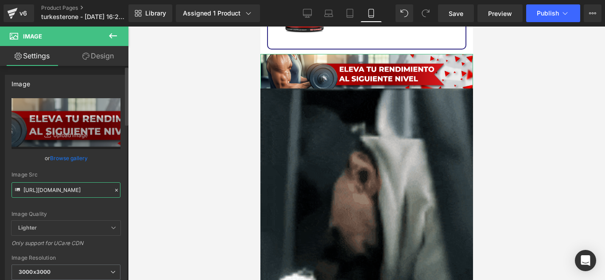
click at [113, 191] on div "Image Src [URL][DOMAIN_NAME]" at bounding box center [66, 185] width 109 height 26
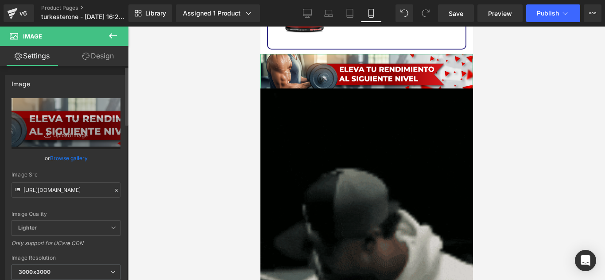
scroll to position [0, 0]
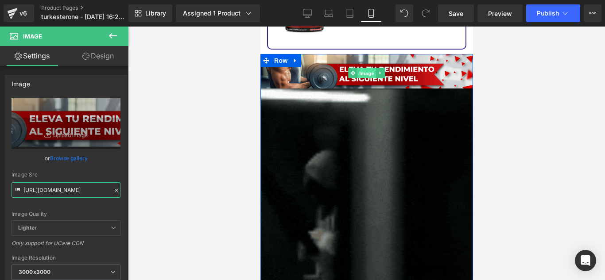
click at [364, 68] on span "Image" at bounding box center [366, 73] width 19 height 11
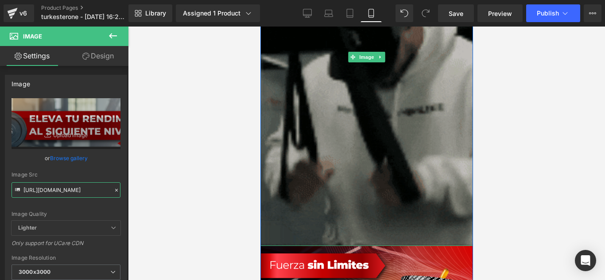
scroll to position [2126, 0]
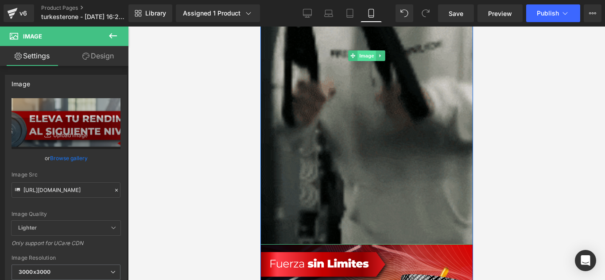
click at [360, 50] on span "Image" at bounding box center [366, 55] width 19 height 11
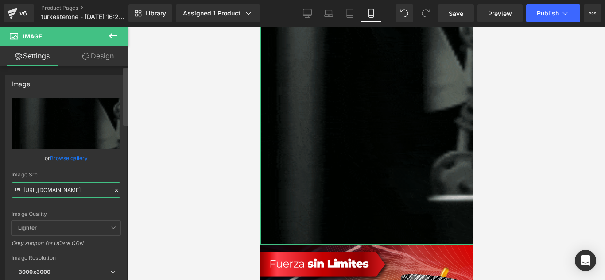
scroll to position [0, 450]
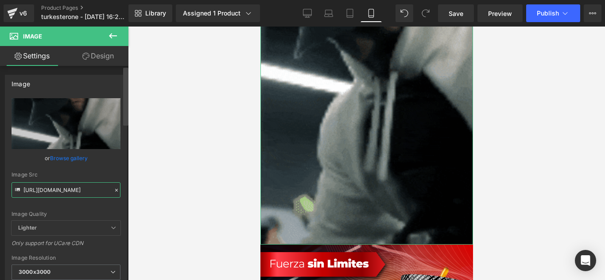
drag, startPoint x: 24, startPoint y: 190, endPoint x: 126, endPoint y: 191, distance: 102.3
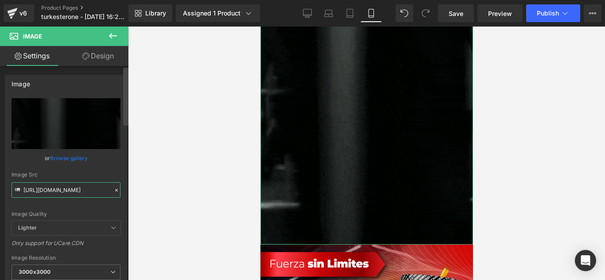
click at [126, 191] on div "Image [URL][DOMAIN_NAME] Replace Image Upload image or Browse gallery Image Src…" at bounding box center [64, 175] width 128 height 218
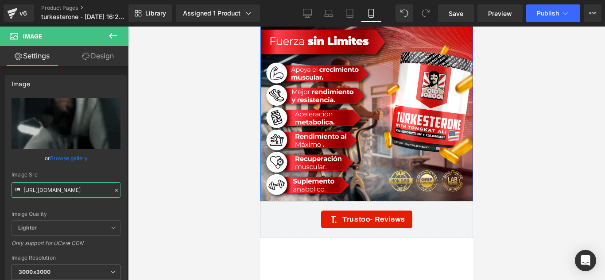
scroll to position [2391, 0]
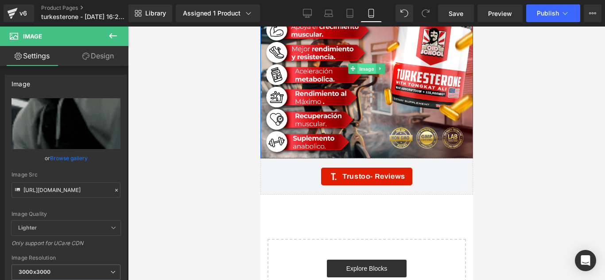
click at [364, 64] on span "Image" at bounding box center [366, 69] width 19 height 11
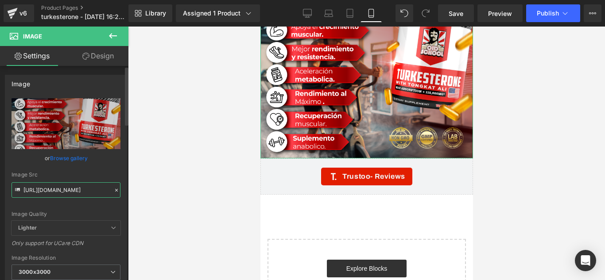
scroll to position [0, 22]
drag, startPoint x: 23, startPoint y: 191, endPoint x: 119, endPoint y: 193, distance: 96.1
click at [119, 193] on div "[URL][DOMAIN_NAME] Replace Image Upload image or Browse gallery Image Src [URL]…" at bounding box center [65, 212] width 121 height 229
click at [50, 6] on link "Product Pages" at bounding box center [92, 7] width 102 height 7
